Goal: Task Accomplishment & Management: Manage account settings

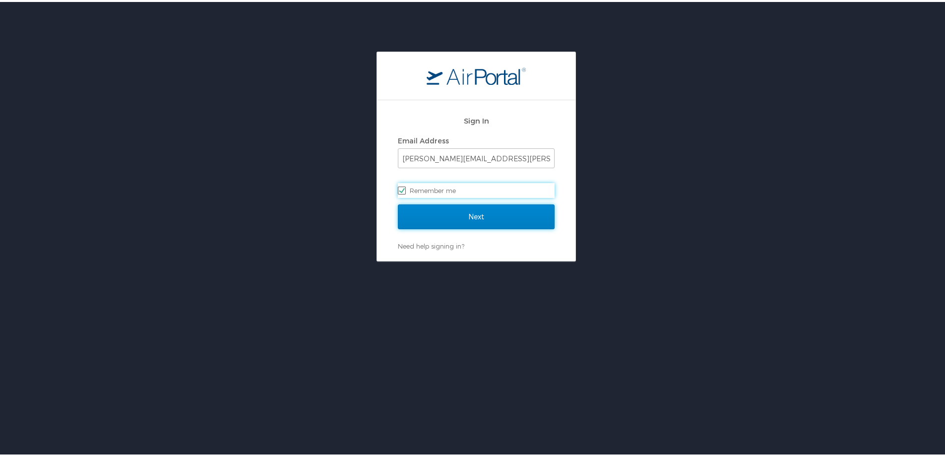
click at [433, 212] on input "Next" at bounding box center [476, 214] width 157 height 25
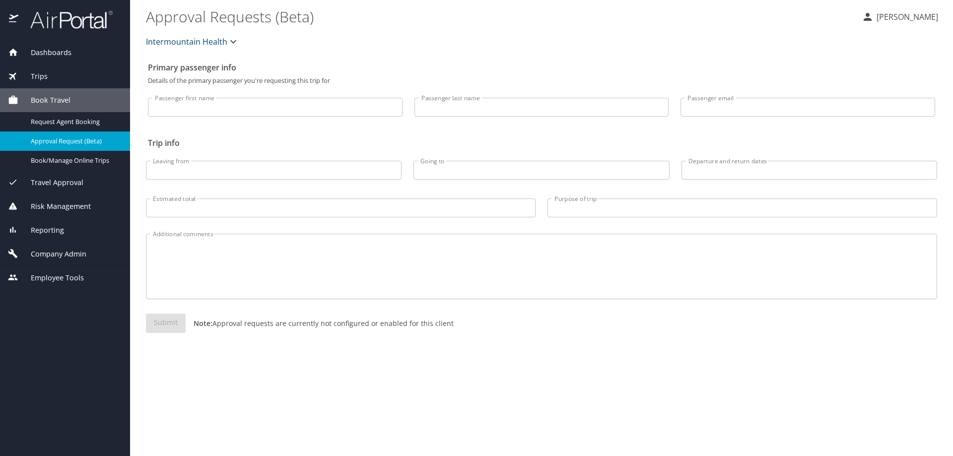
click at [77, 254] on span "Company Admin" at bounding box center [52, 254] width 68 height 11
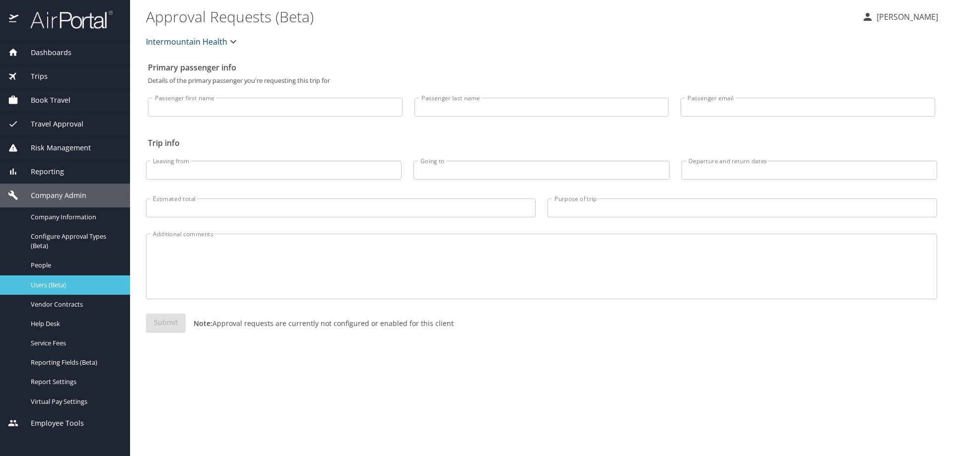
click at [84, 288] on span "Users (Beta)" at bounding box center [74, 284] width 87 height 9
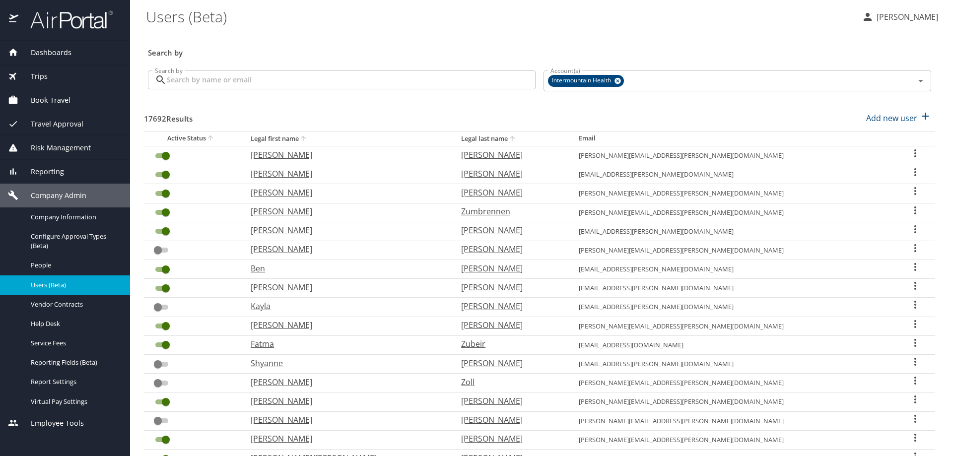
click at [206, 84] on input "Search by" at bounding box center [351, 79] width 369 height 19
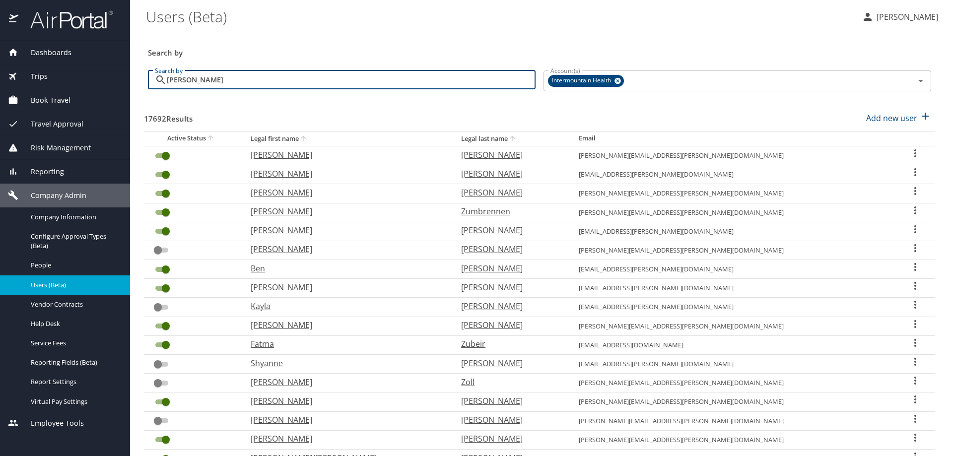
type input "jamieson"
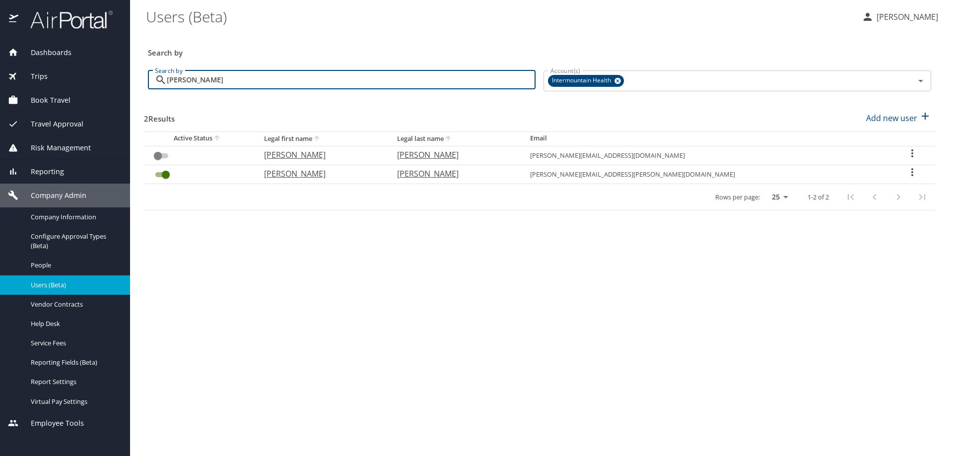
checkbox input "true"
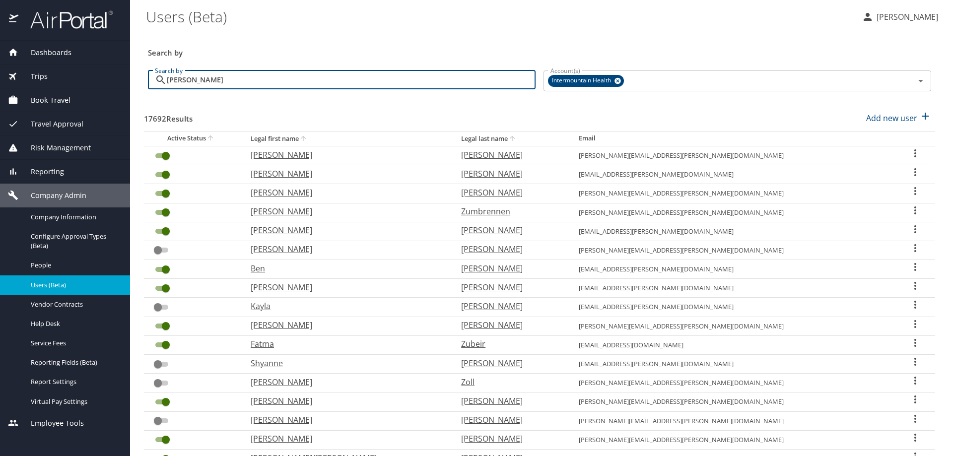
click at [217, 82] on input "jamieson" at bounding box center [351, 79] width 369 height 19
type input "jamieson"
checkbox input "false"
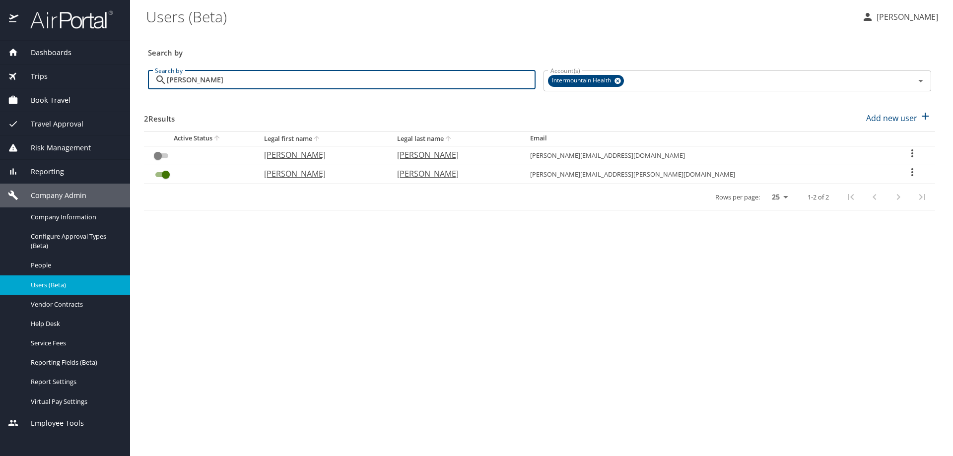
type input "jamieson"
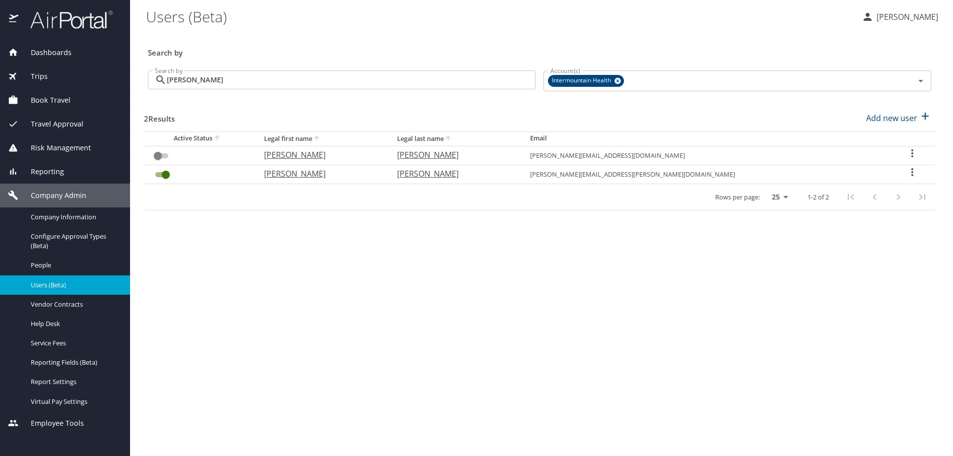
click at [906, 173] on icon "User Search Table" at bounding box center [912, 172] width 12 height 12
click at [890, 178] on li "View profile" at bounding box center [874, 174] width 144 height 18
select select "US"
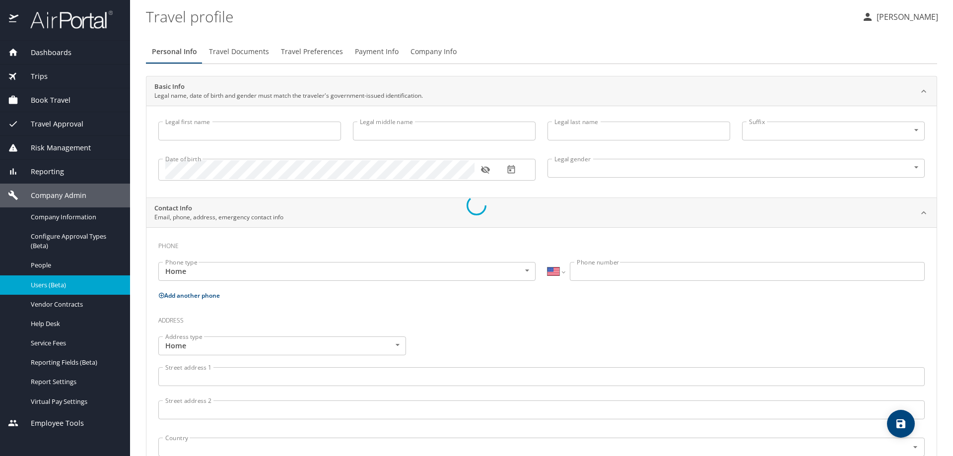
type input "Robert"
type input "Jamieson"
type input "Male"
select select "US"
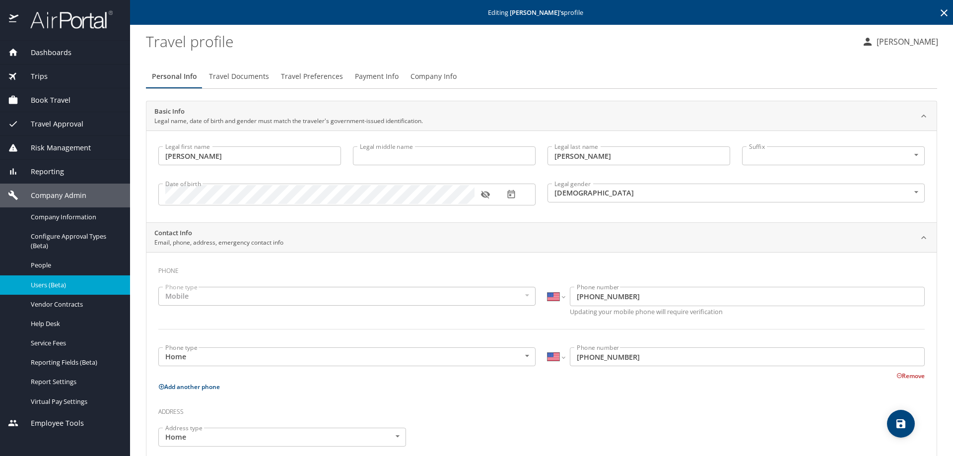
click at [413, 78] on span "Company Info" at bounding box center [433, 76] width 46 height 12
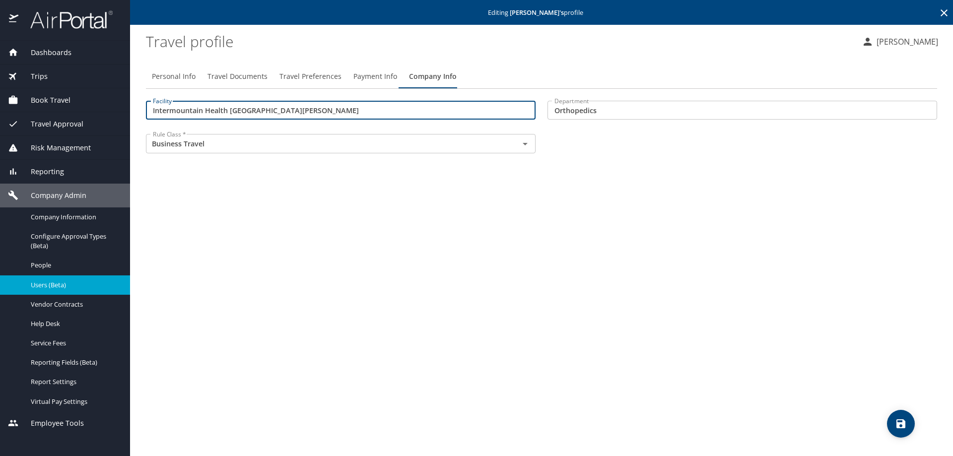
drag, startPoint x: 271, startPoint y: 110, endPoint x: 0, endPoint y: 111, distance: 271.0
click at [0, 111] on div "Dashboards AirPortal 360™ Manager My Travel Dashboard Trips Airtinerary® Lookup…" at bounding box center [476, 228] width 953 height 456
type input "40000"
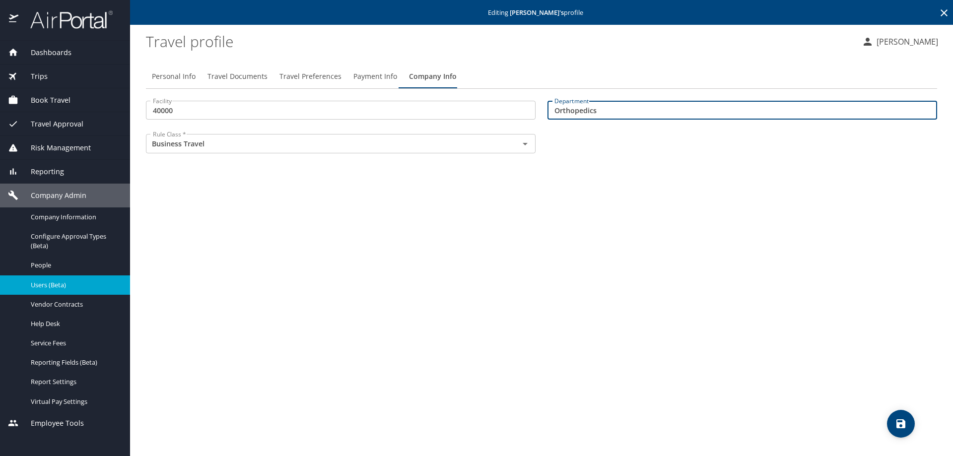
drag, startPoint x: 601, startPoint y: 109, endPoint x: 495, endPoint y: 112, distance: 106.7
click at [495, 112] on div "Facility 40000 Facility Department Orthopedics Department Rule Class * Business…" at bounding box center [541, 128] width 803 height 66
type input "74030"
click at [892, 421] on span "save" at bounding box center [901, 424] width 28 height 12
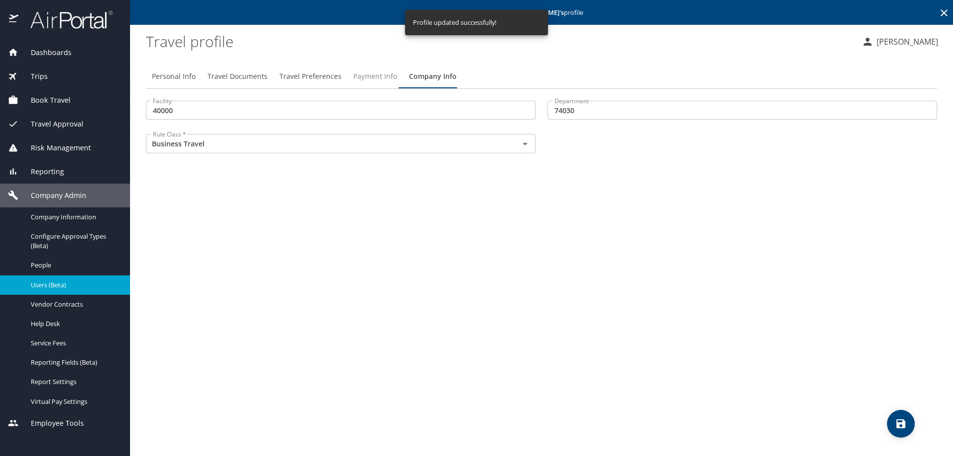
click at [364, 79] on span "Payment Info" at bounding box center [375, 76] width 44 height 12
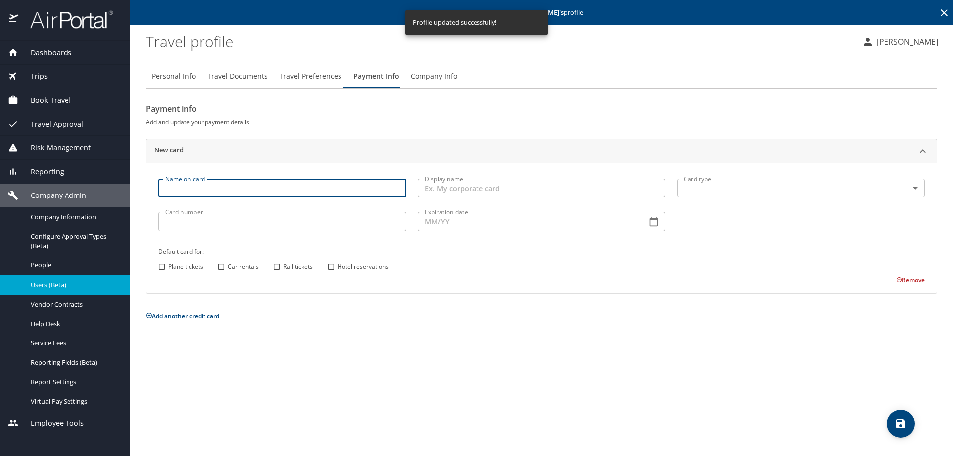
click at [180, 189] on input "Name on card" at bounding box center [282, 188] width 248 height 19
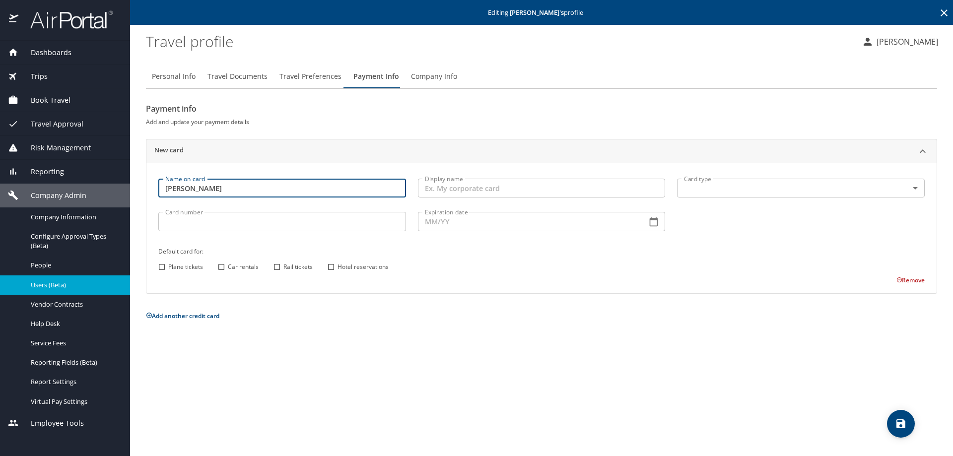
type input "Robert Jamieson"
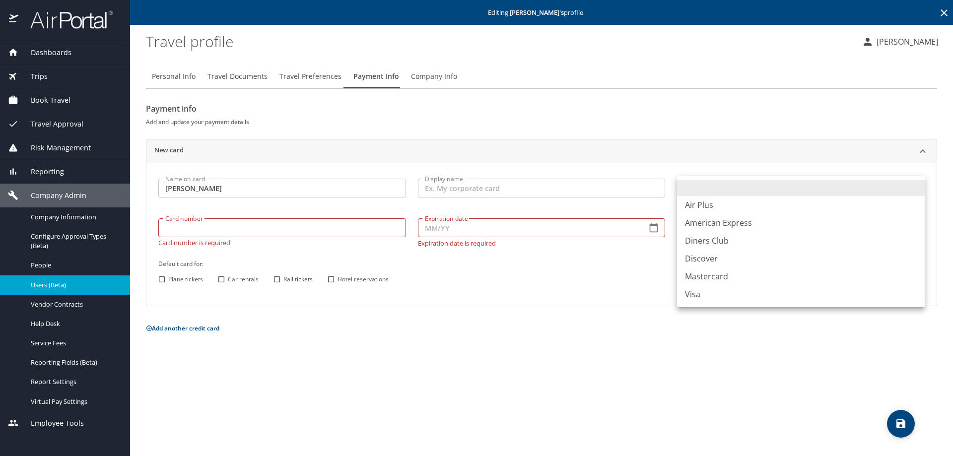
click at [696, 189] on body "Dashboards AirPortal 360™ Manager My Travel Dashboard Trips Airtinerary® Lookup…" at bounding box center [476, 228] width 953 height 456
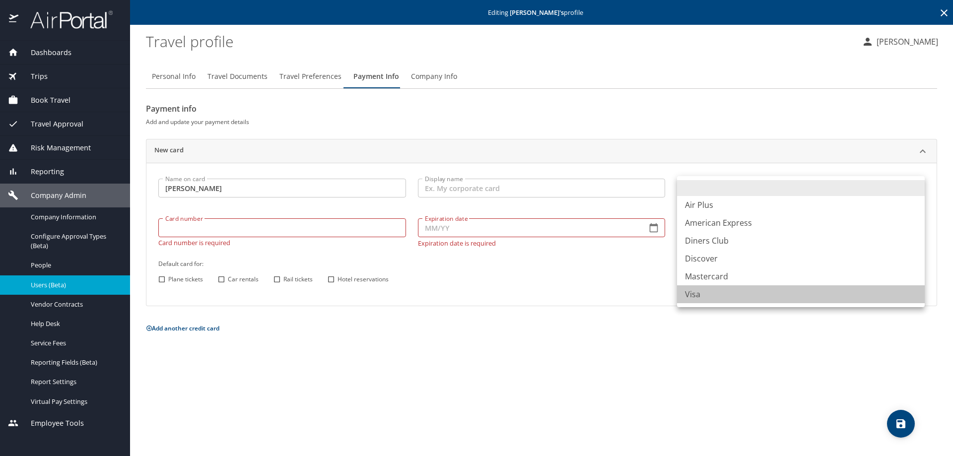
click at [705, 300] on li "Visa" at bounding box center [801, 294] width 248 height 18
type input "VI"
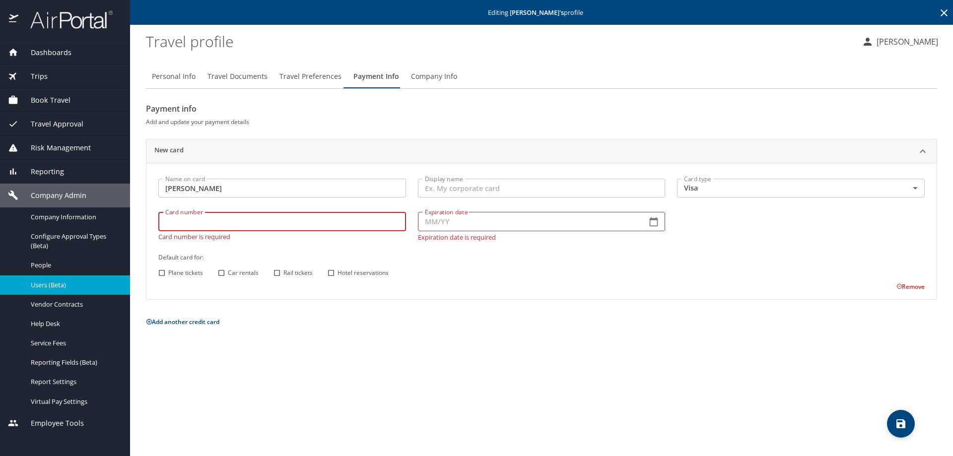
click at [174, 229] on input "Card number" at bounding box center [282, 221] width 248 height 19
type input "4485597252701173"
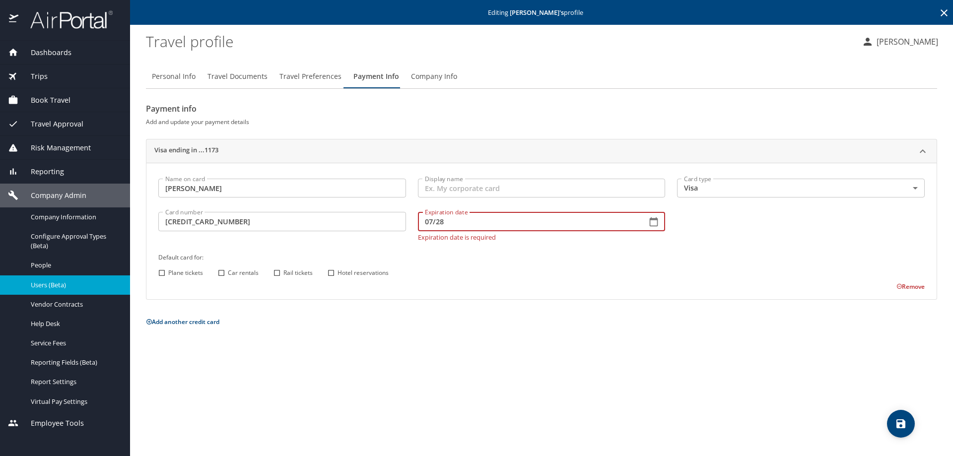
type input "07/28"
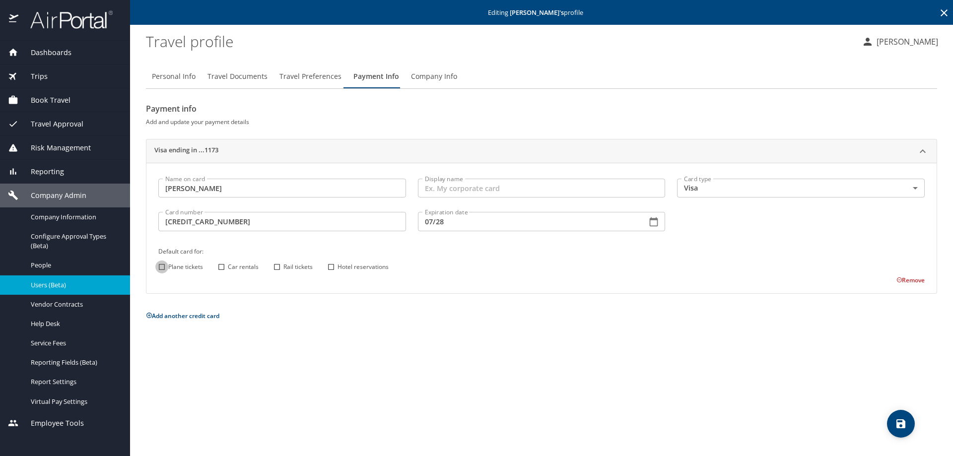
click at [158, 271] on input "Plane tickets" at bounding box center [161, 267] width 13 height 13
checkbox input "true"
click at [221, 268] on input "Car rentals" at bounding box center [221, 267] width 13 height 13
checkbox input "true"
click at [331, 266] on input "Hotel reservations" at bounding box center [331, 267] width 13 height 13
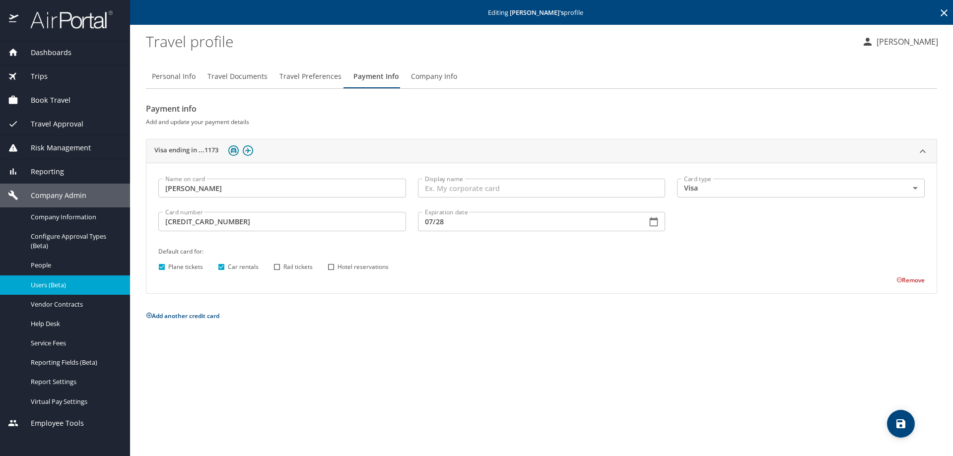
checkbox input "true"
click at [905, 421] on icon "save" at bounding box center [901, 424] width 12 height 12
click at [887, 410] on button "save" at bounding box center [901, 424] width 28 height 28
click at [38, 74] on span "Trips" at bounding box center [32, 76] width 29 height 11
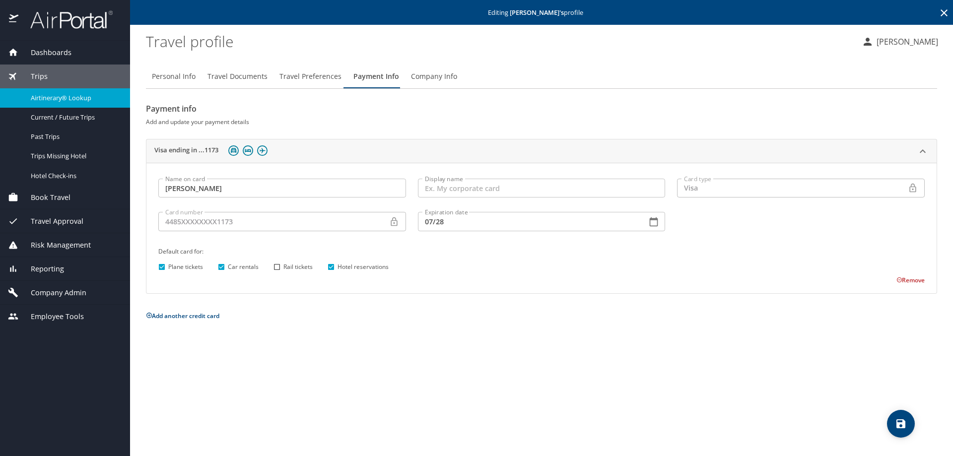
click at [42, 96] on span "Airtinerary® Lookup" at bounding box center [74, 97] width 87 height 9
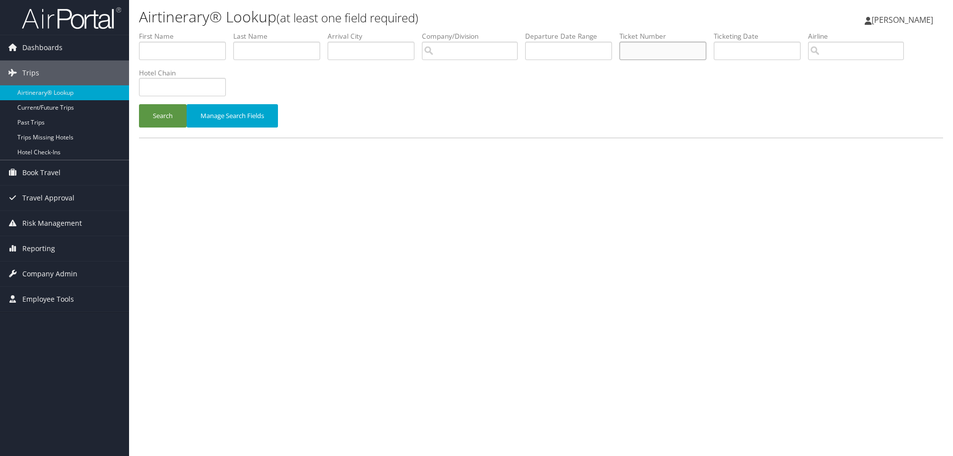
click at [678, 52] on input "text" at bounding box center [662, 51] width 87 height 18
type input "0167311214198"
click at [139, 104] on button "Search" at bounding box center [163, 115] width 48 height 23
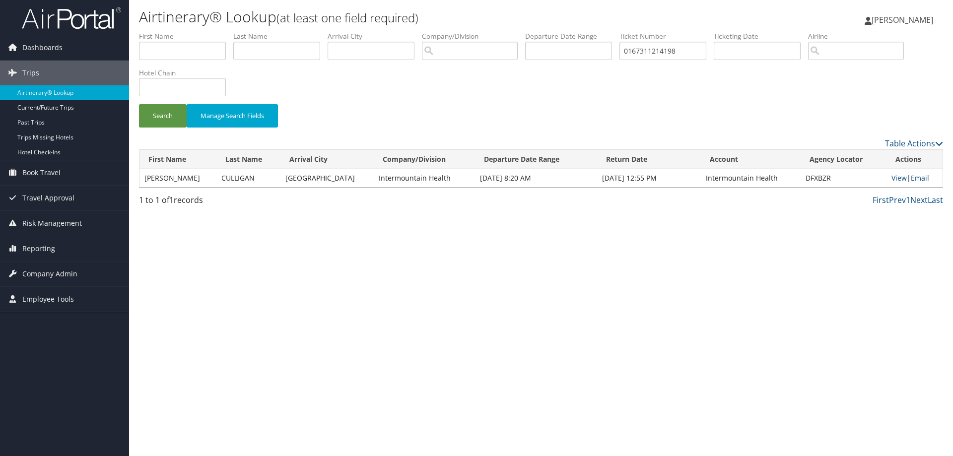
click at [919, 180] on link "Email" at bounding box center [920, 177] width 18 height 9
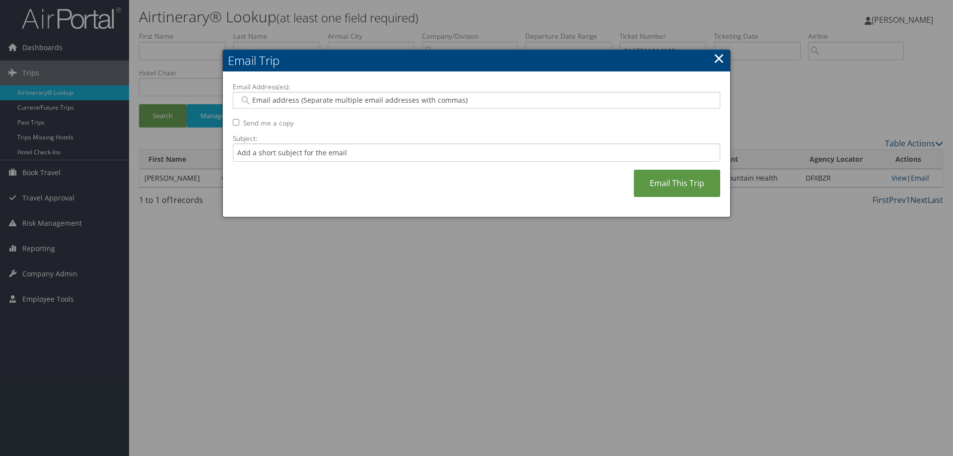
click at [266, 101] on input "Email Address(es):" at bounding box center [476, 100] width 474 height 10
type input "[PERSON_NAME]"
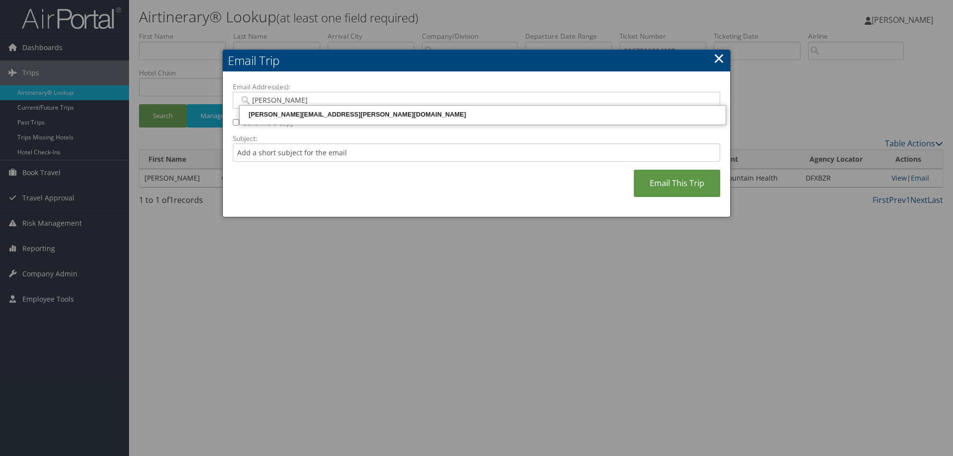
click at [273, 112] on div "[PERSON_NAME][EMAIL_ADDRESS][PERSON_NAME][DOMAIN_NAME]" at bounding box center [482, 115] width 483 height 10
type input "[PERSON_NAME][EMAIL_ADDRESS][PERSON_NAME][DOMAIN_NAME]"
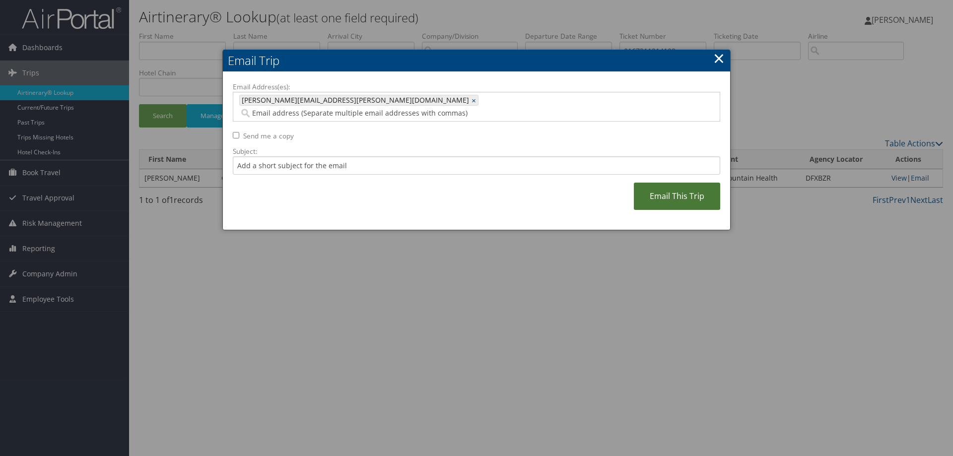
click at [641, 183] on link "Email This Trip" at bounding box center [677, 196] width 86 height 27
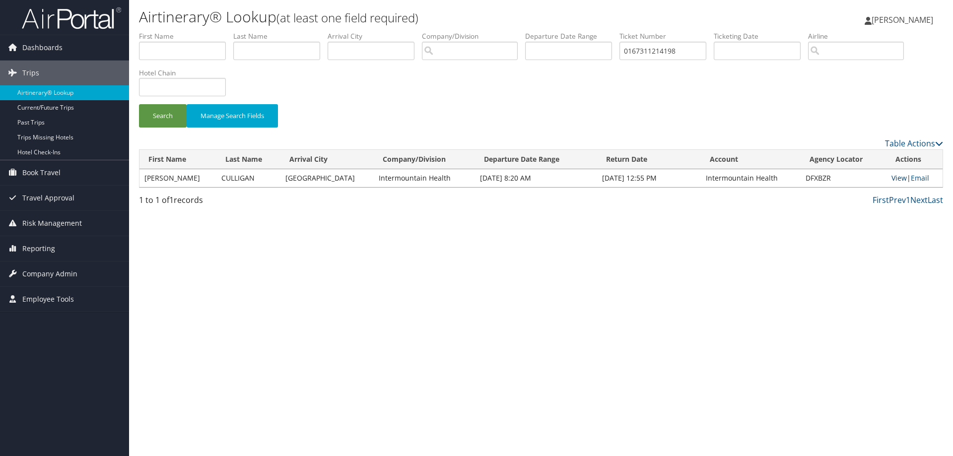
click at [891, 177] on link "View" at bounding box center [898, 177] width 15 height 9
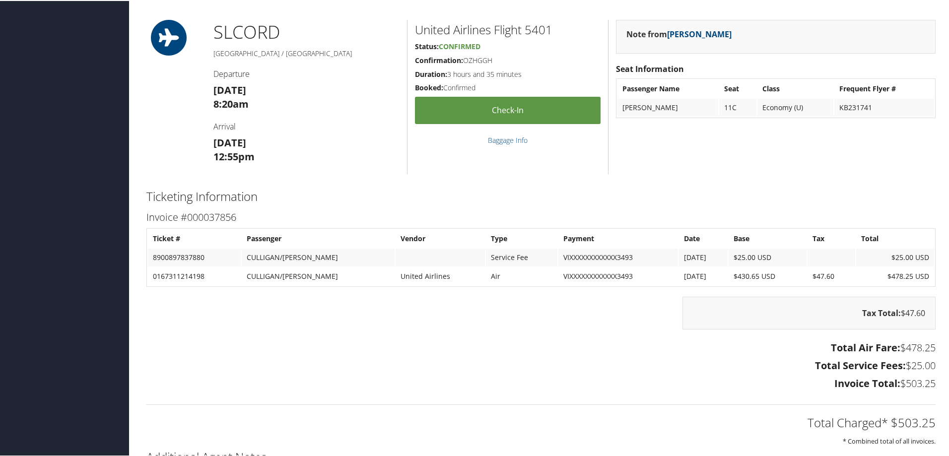
scroll to position [397, 0]
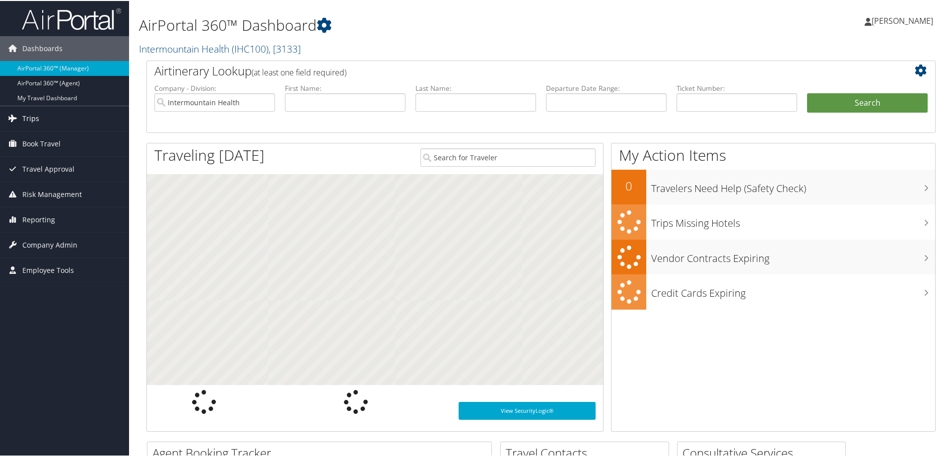
click at [29, 116] on span "Trips" at bounding box center [30, 117] width 17 height 25
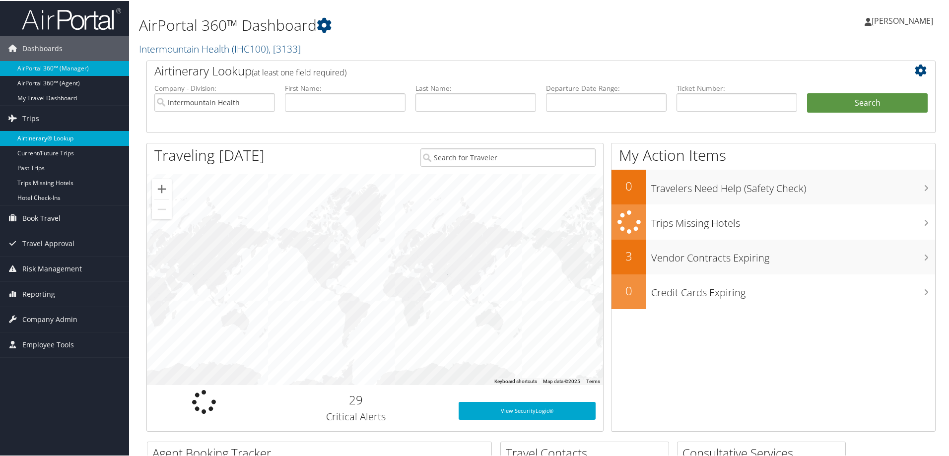
click at [38, 136] on link "Airtinerary® Lookup" at bounding box center [64, 137] width 129 height 15
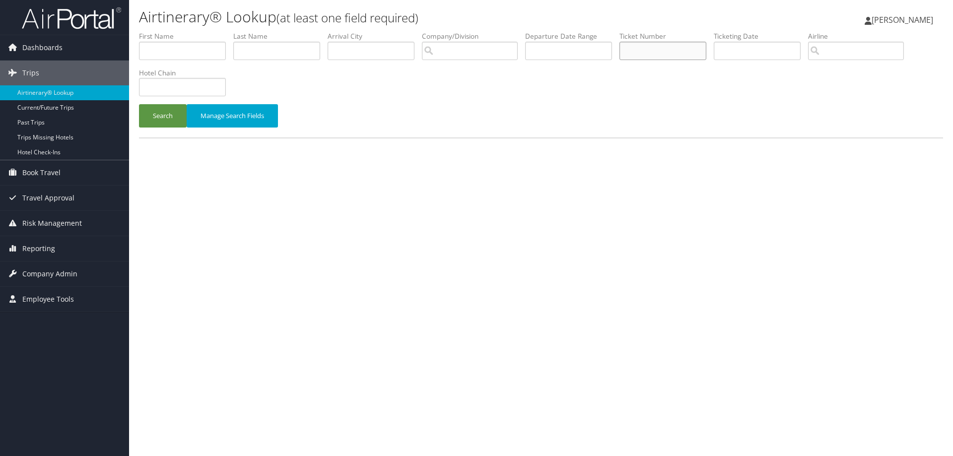
click at [656, 49] on input "text" at bounding box center [662, 51] width 87 height 18
click at [139, 104] on button "Search" at bounding box center [163, 115] width 48 height 23
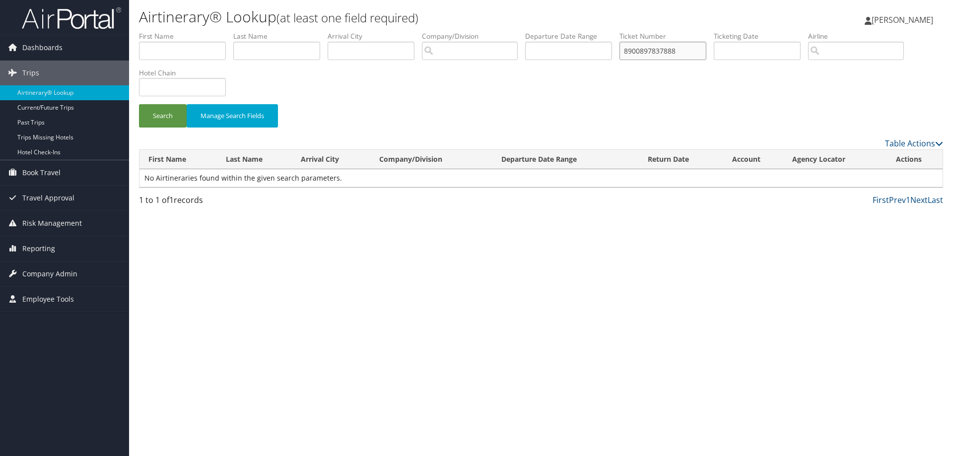
drag, startPoint x: 692, startPoint y: 51, endPoint x: 404, endPoint y: 37, distance: 287.7
click at [401, 31] on ul "First Name Last Name Departure City Arrival City Company/Division Airport/City …" at bounding box center [541, 31] width 804 height 0
click at [139, 104] on button "Search" at bounding box center [163, 115] width 48 height 23
type input "0067311299773"
click at [139, 104] on button "Search" at bounding box center [163, 115] width 48 height 23
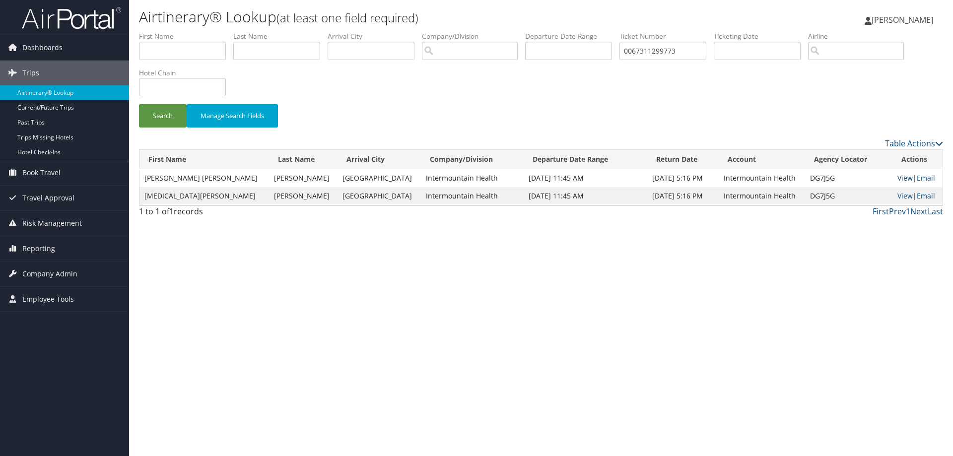
click at [897, 178] on link "View" at bounding box center [904, 177] width 15 height 9
drag, startPoint x: 696, startPoint y: 53, endPoint x: 526, endPoint y: 40, distance: 171.2
click at [526, 31] on ul "First Name Last Name Departure City Arrival City Company/Division Airport/City …" at bounding box center [541, 31] width 804 height 0
click at [640, 50] on input "text" at bounding box center [662, 51] width 87 height 18
click at [139, 104] on button "Search" at bounding box center [163, 115] width 48 height 23
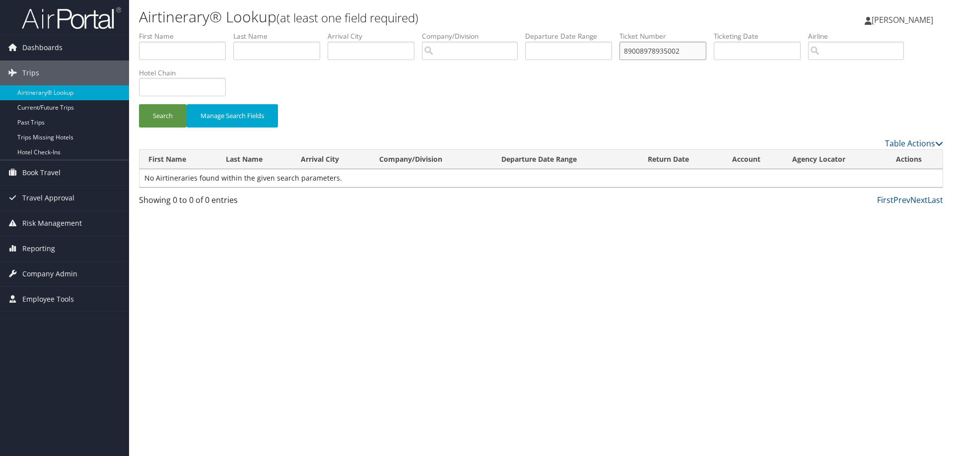
drag, startPoint x: 699, startPoint y: 49, endPoint x: 443, endPoint y: 62, distance: 255.9
click at [443, 31] on ul "First Name Last Name Departure City Arrival City Company/Division Airport/City …" at bounding box center [541, 31] width 804 height 0
type input "0067311537511"
click at [139, 104] on button "Search" at bounding box center [163, 115] width 48 height 23
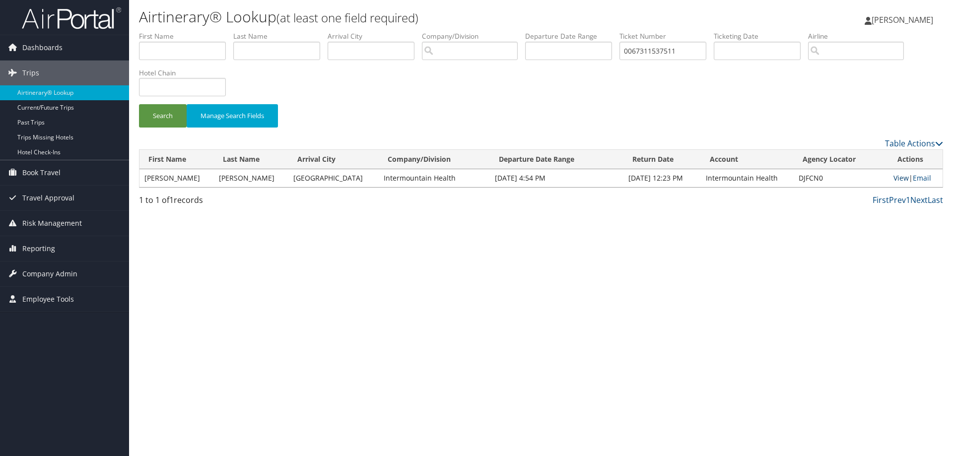
click at [893, 180] on link "View" at bounding box center [900, 177] width 15 height 9
drag, startPoint x: 694, startPoint y: 51, endPoint x: 623, endPoint y: 46, distance: 71.2
click at [623, 31] on ul "First Name Last Name Departure City Arrival City Company/Division Airport/City …" at bounding box center [541, 31] width 804 height 0
click at [139, 104] on button "Search" at bounding box center [163, 115] width 48 height 23
click at [893, 177] on link "View" at bounding box center [900, 177] width 15 height 9
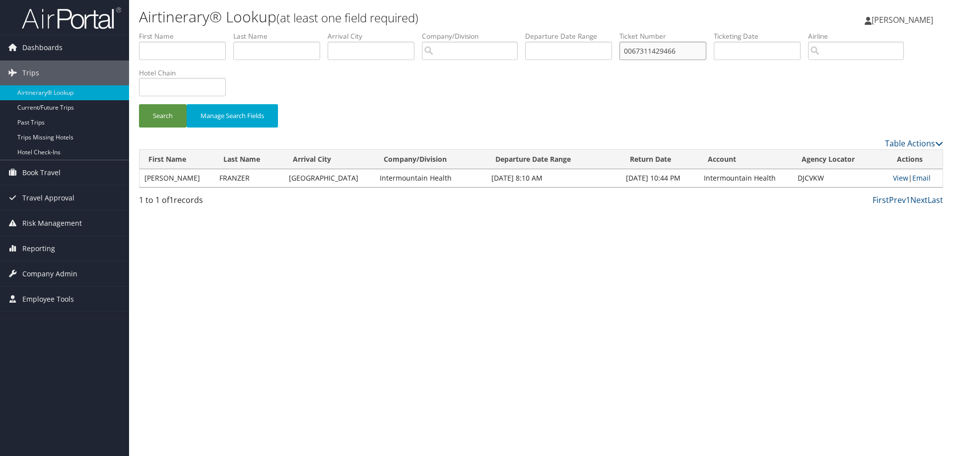
drag, startPoint x: 695, startPoint y: 49, endPoint x: 569, endPoint y: 50, distance: 126.1
click at [569, 31] on ul "First Name Last Name Departure City Arrival City Company/Division Airport/City …" at bounding box center [541, 31] width 804 height 0
click at [139, 104] on button "Search" at bounding box center [163, 115] width 48 height 23
click at [896, 178] on link "View" at bounding box center [900, 177] width 15 height 9
drag, startPoint x: 696, startPoint y: 54, endPoint x: 444, endPoint y: 28, distance: 253.4
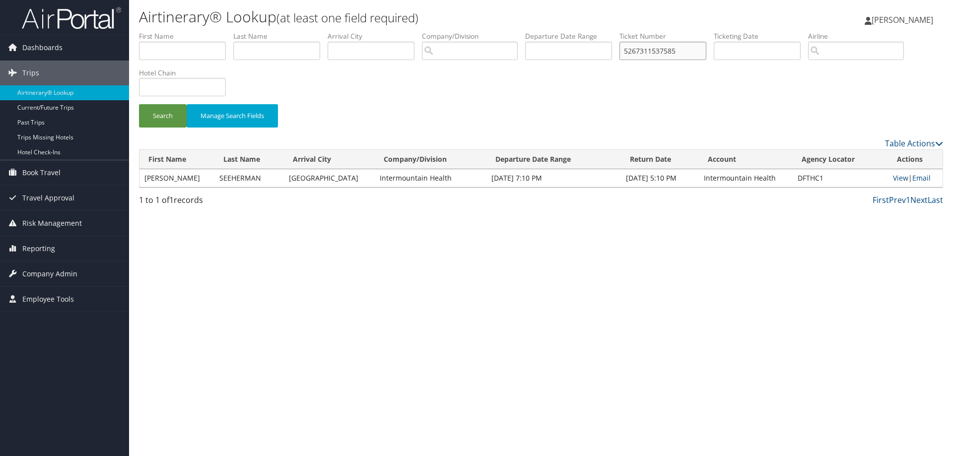
click at [444, 28] on div "Airtinerary® Lookup (at least one field required) Jacquelyn Vernon Jacquelyn Ve…" at bounding box center [541, 228] width 824 height 456
click at [139, 104] on button "Search" at bounding box center [163, 115] width 48 height 23
click at [893, 176] on link "View" at bounding box center [900, 177] width 15 height 9
drag, startPoint x: 699, startPoint y: 52, endPoint x: 531, endPoint y: 39, distance: 168.7
click at [531, 31] on ul "First Name Last Name Departure City Arrival City Company/Division Airport/City …" at bounding box center [541, 31] width 804 height 0
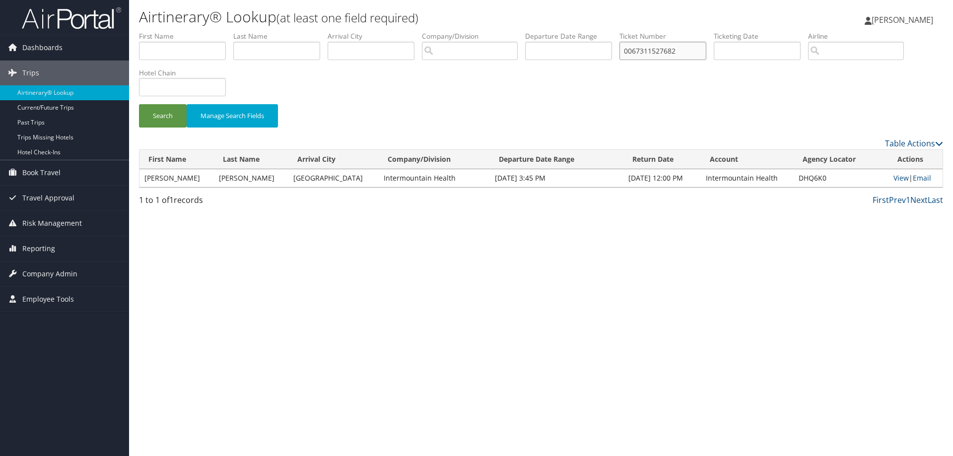
click at [139, 104] on button "Search" at bounding box center [163, 115] width 48 height 23
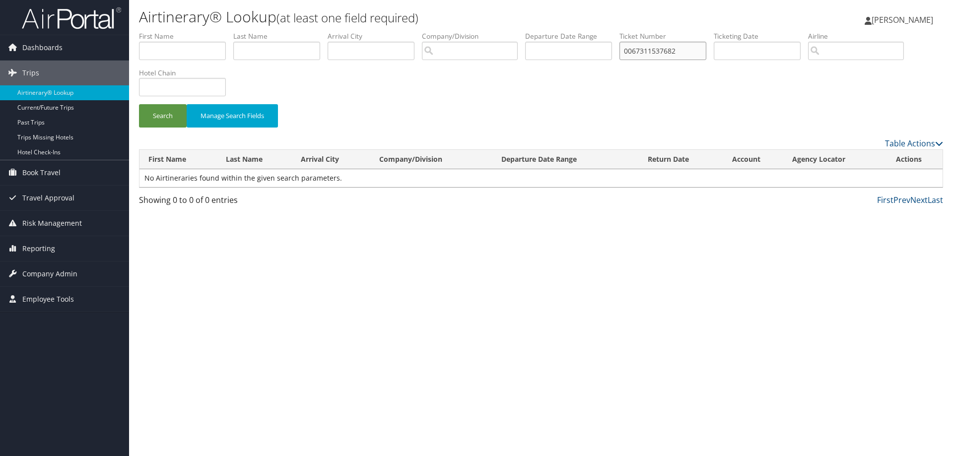
click at [139, 104] on button "Search" at bounding box center [163, 115] width 48 height 23
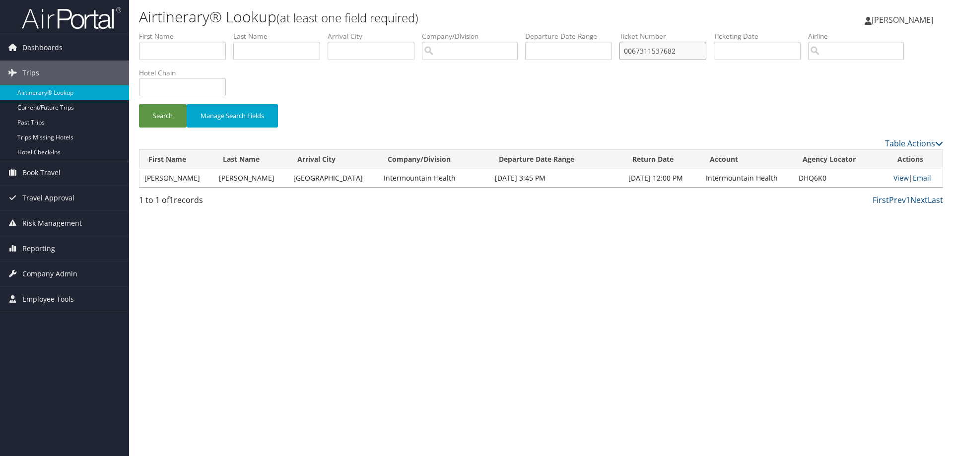
drag, startPoint x: 688, startPoint y: 51, endPoint x: 570, endPoint y: 50, distance: 118.1
click at [570, 31] on ul "First Name Last Name Departure City Arrival City Company/Division Airport/City …" at bounding box center [541, 31] width 804 height 0
type input "5267311537585"
click at [139, 104] on button "Search" at bounding box center [163, 115] width 48 height 23
click at [922, 178] on link "Email" at bounding box center [921, 177] width 18 height 9
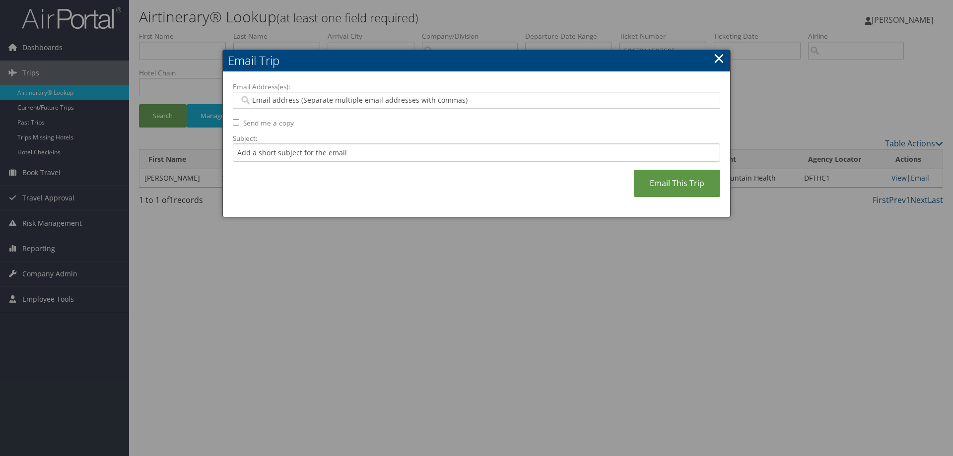
click at [291, 104] on input "Email Address(es):" at bounding box center [476, 100] width 474 height 10
type input "[PERSON_NAME]"
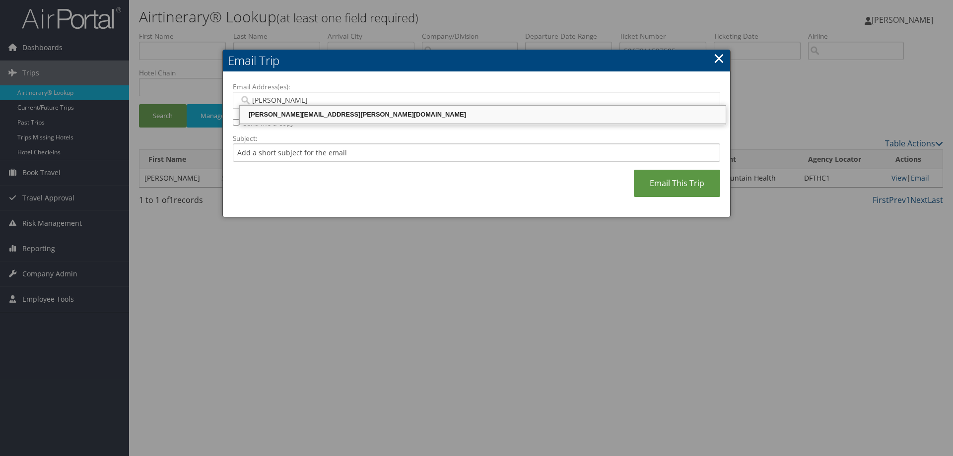
click at [295, 113] on div "[PERSON_NAME][EMAIL_ADDRESS][PERSON_NAME][DOMAIN_NAME]" at bounding box center [482, 115] width 483 height 10
type input "[PERSON_NAME][EMAIL_ADDRESS][PERSON_NAME][DOMAIN_NAME]"
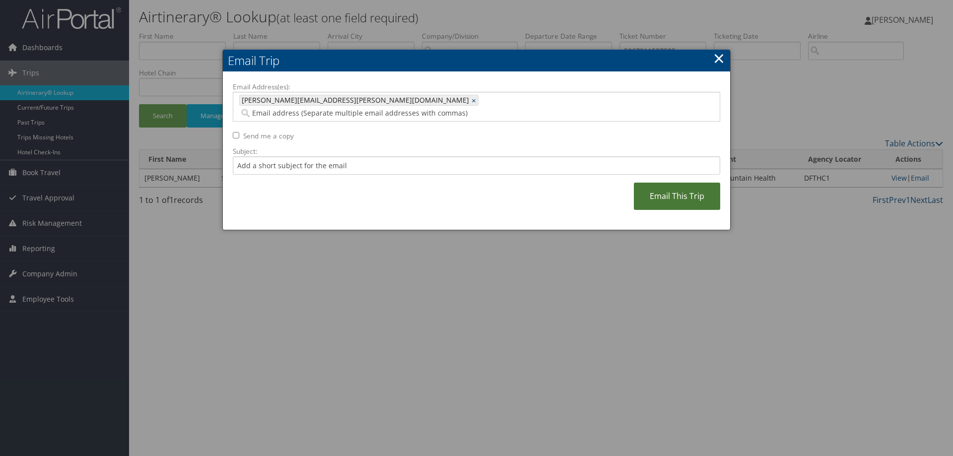
click at [662, 183] on link "Email This Trip" at bounding box center [677, 196] width 86 height 27
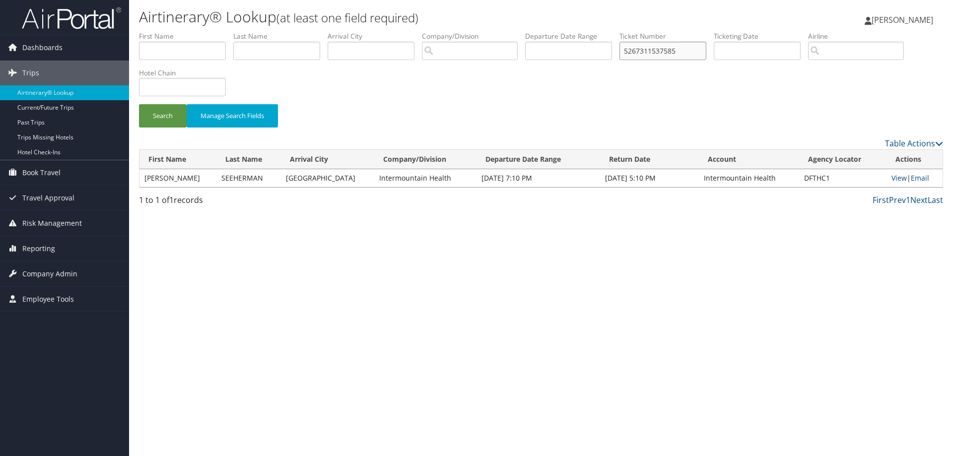
drag, startPoint x: 688, startPoint y: 53, endPoint x: 564, endPoint y: 41, distance: 125.1
click at [564, 31] on ul "First Name Last Name Departure City Arrival City Company/Division Airport/City …" at bounding box center [541, 31] width 804 height 0
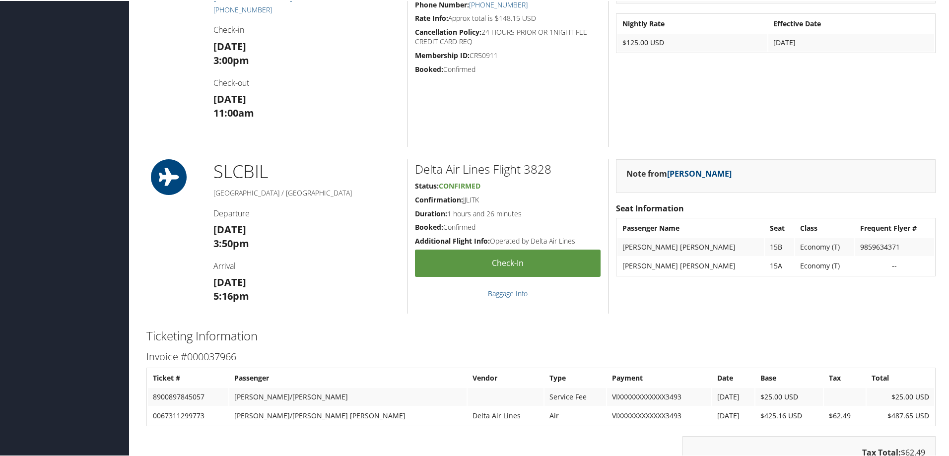
scroll to position [546, 0]
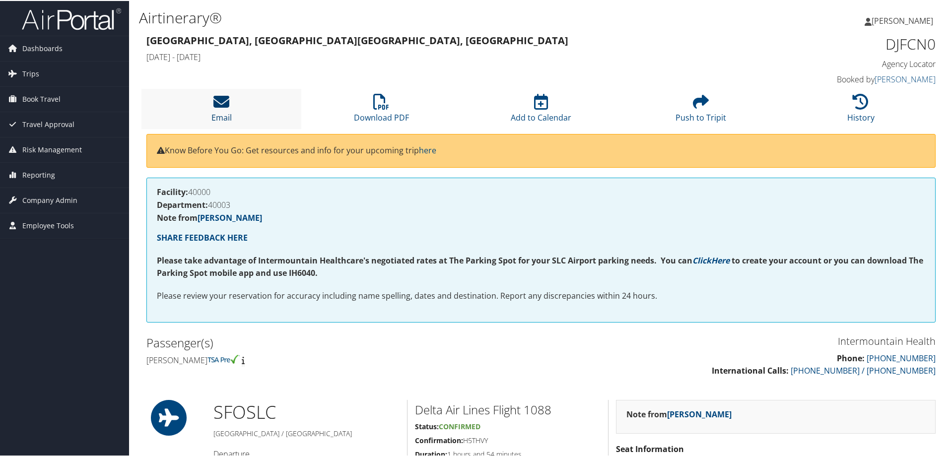
click at [216, 103] on icon at bounding box center [221, 101] width 16 height 16
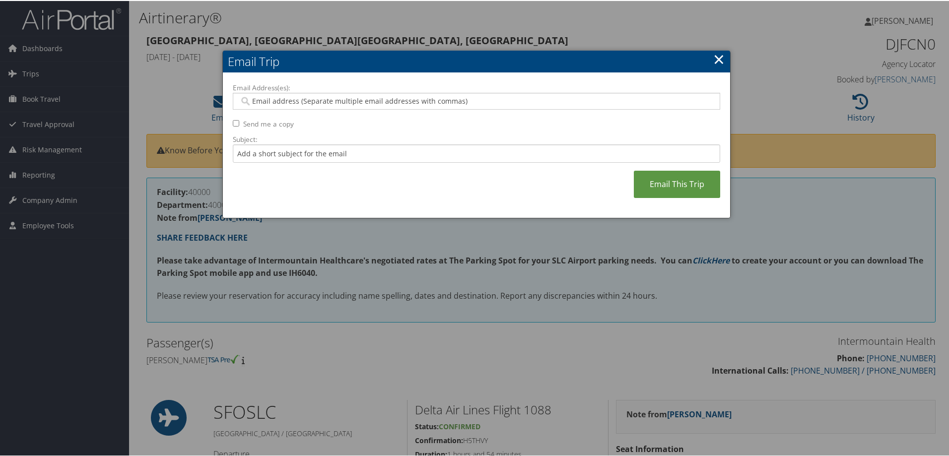
click at [279, 117] on div "Email Address(es): Send me a copy Subject: Email This Trip" at bounding box center [476, 145] width 487 height 126
drag, startPoint x: 279, startPoint y: 107, endPoint x: 277, endPoint y: 102, distance: 5.3
click at [277, 102] on div at bounding box center [476, 100] width 487 height 17
type input "[PERSON_NAME]"
click at [263, 112] on div "[PERSON_NAME][EMAIL_ADDRESS][PERSON_NAME][DOMAIN_NAME]" at bounding box center [480, 115] width 483 height 10
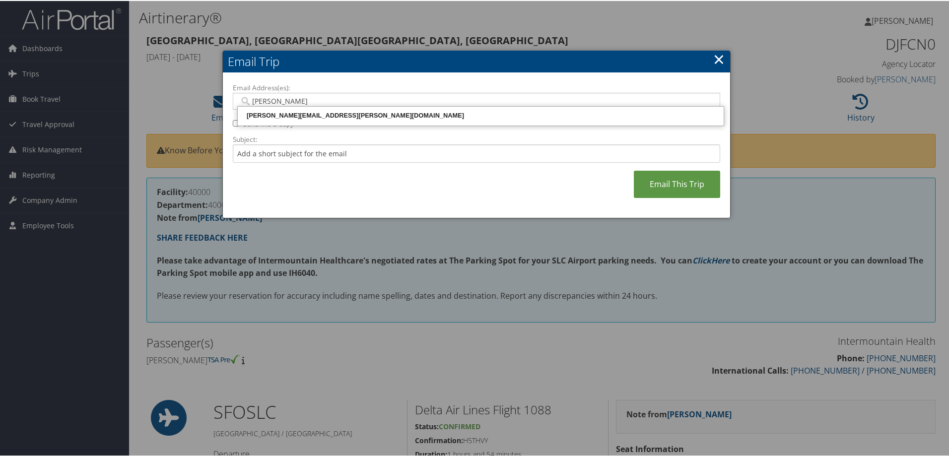
type input "[PERSON_NAME][EMAIL_ADDRESS][PERSON_NAME][DOMAIN_NAME]"
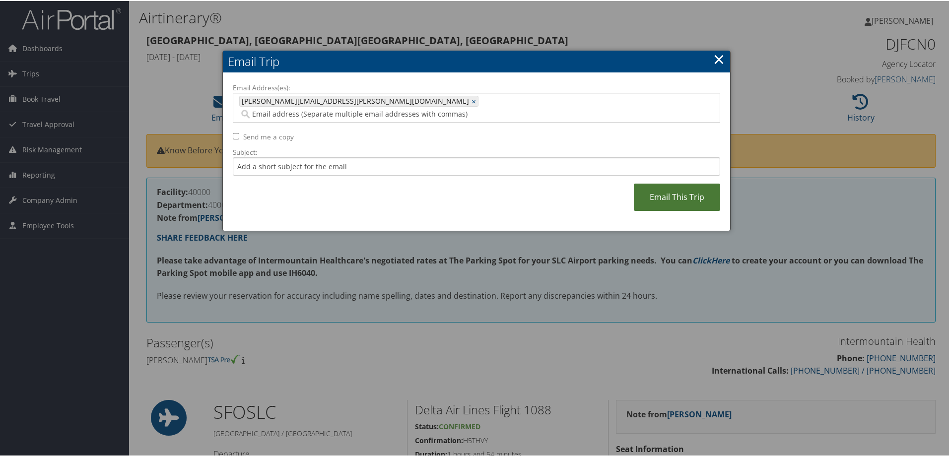
click at [673, 190] on link "Email This Trip" at bounding box center [677, 196] width 86 height 27
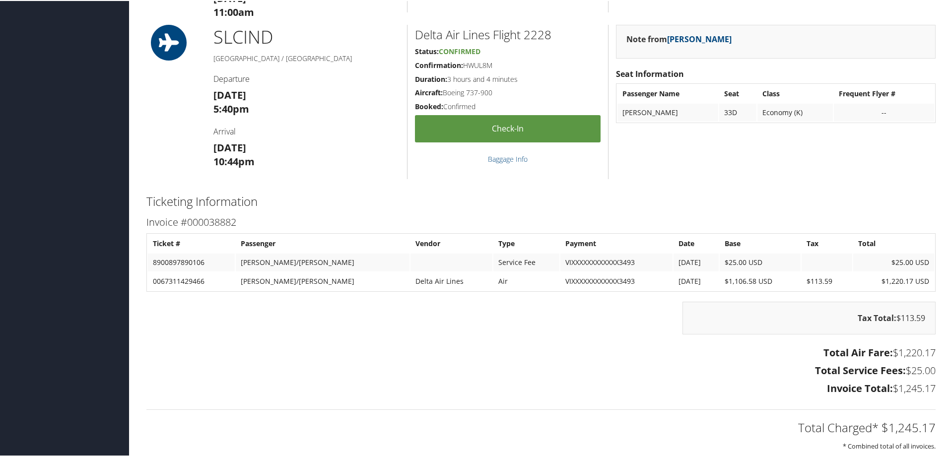
scroll to position [744, 0]
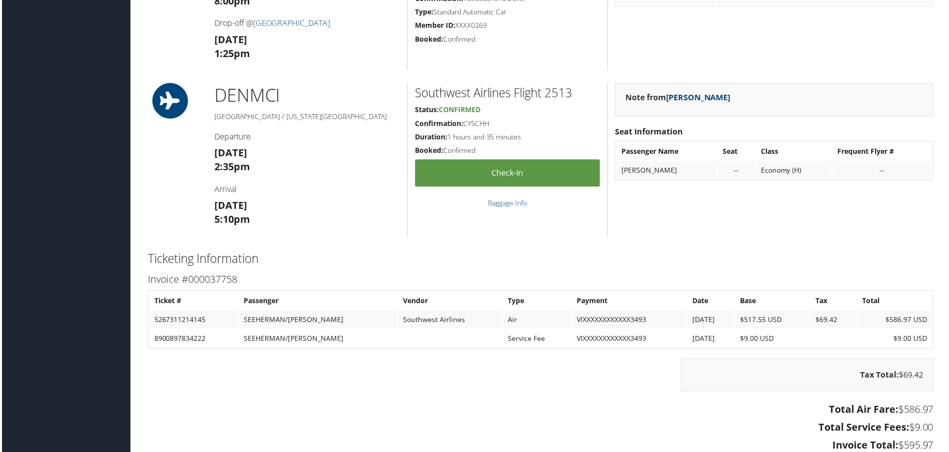
scroll to position [794, 0]
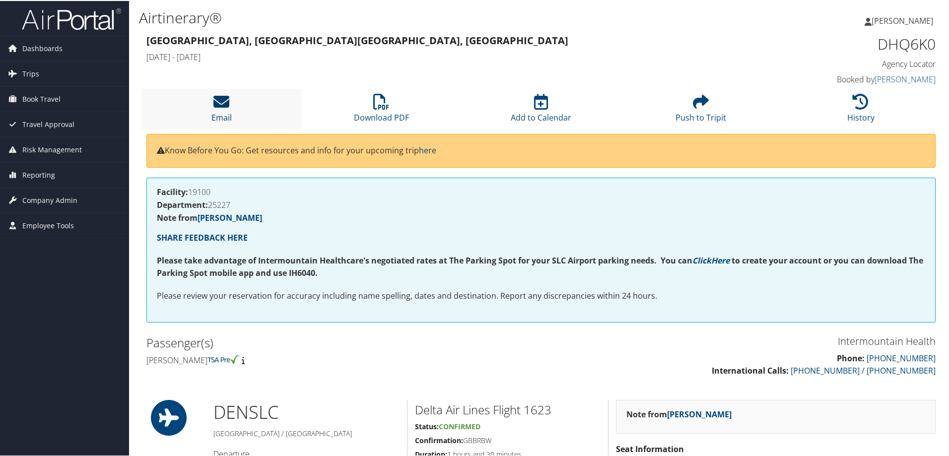
click at [219, 102] on icon at bounding box center [221, 101] width 16 height 16
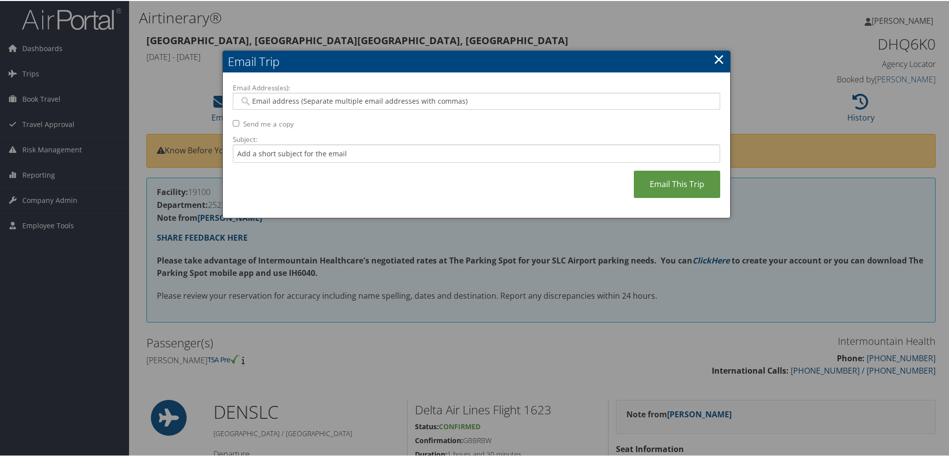
drag, startPoint x: 258, startPoint y: 99, endPoint x: 243, endPoint y: 88, distance: 18.9
click at [259, 99] on input "Email Address(es):" at bounding box center [476, 100] width 474 height 10
type input "[PERSON_NAME]"
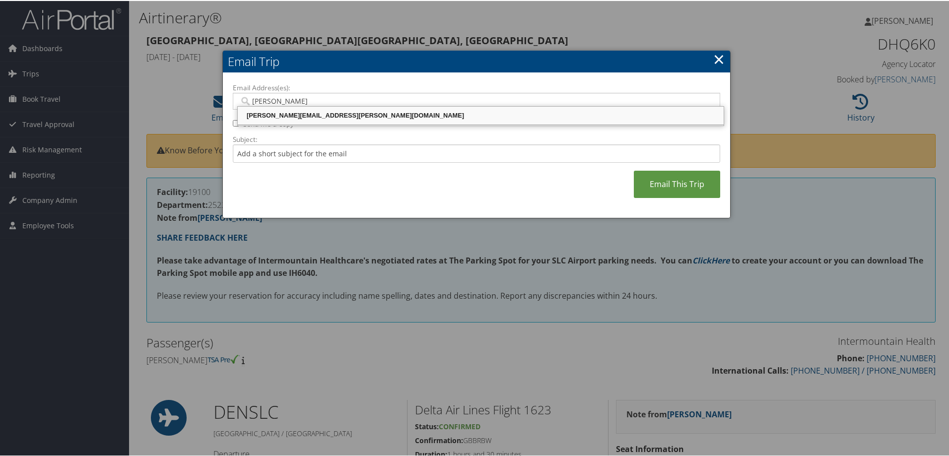
click at [263, 119] on div "[PERSON_NAME][EMAIL_ADDRESS][PERSON_NAME][DOMAIN_NAME]" at bounding box center [480, 115] width 483 height 10
type input "[PERSON_NAME][EMAIL_ADDRESS][PERSON_NAME][DOMAIN_NAME]"
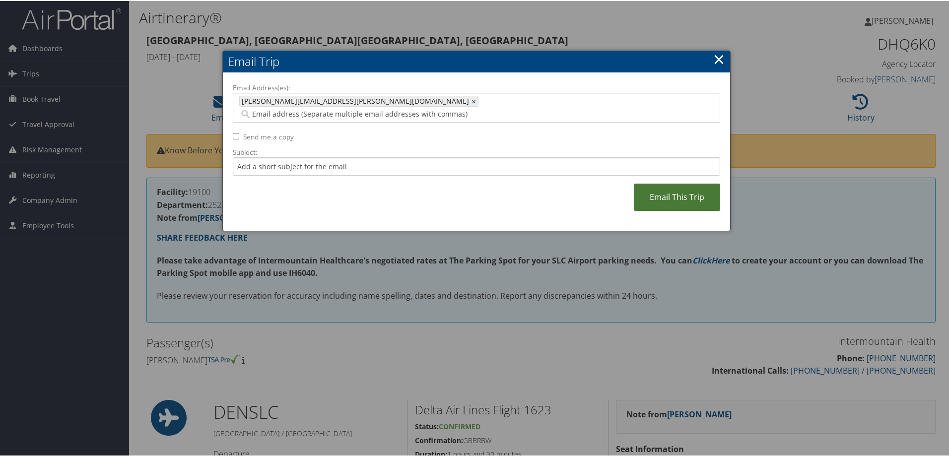
click at [651, 186] on link "Email This Trip" at bounding box center [677, 196] width 86 height 27
